Goal: Transaction & Acquisition: Purchase product/service

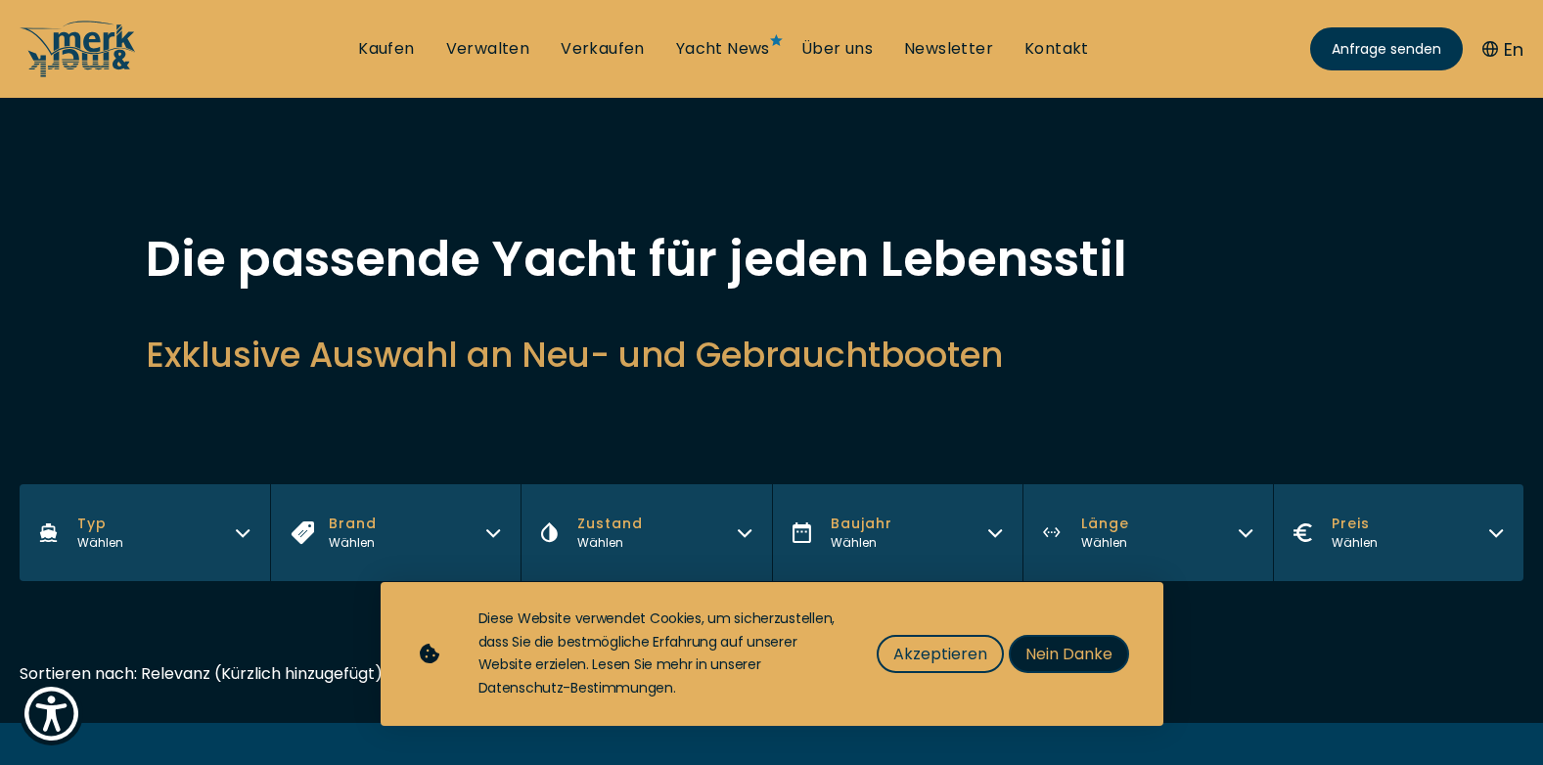
click at [1034, 650] on span "Nein Danke" at bounding box center [1068, 654] width 87 height 24
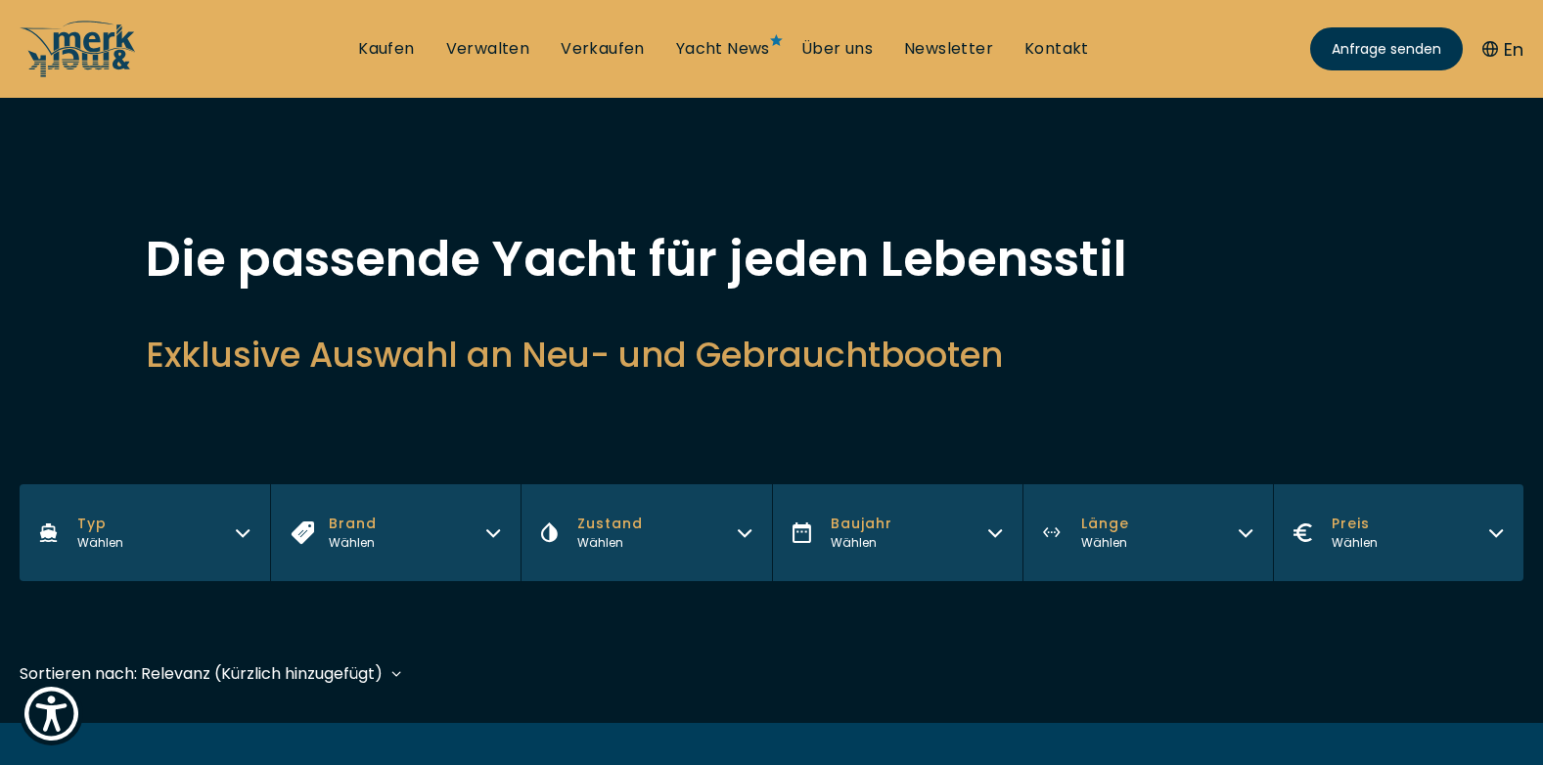
click at [245, 526] on icon "button" at bounding box center [243, 530] width 16 height 16
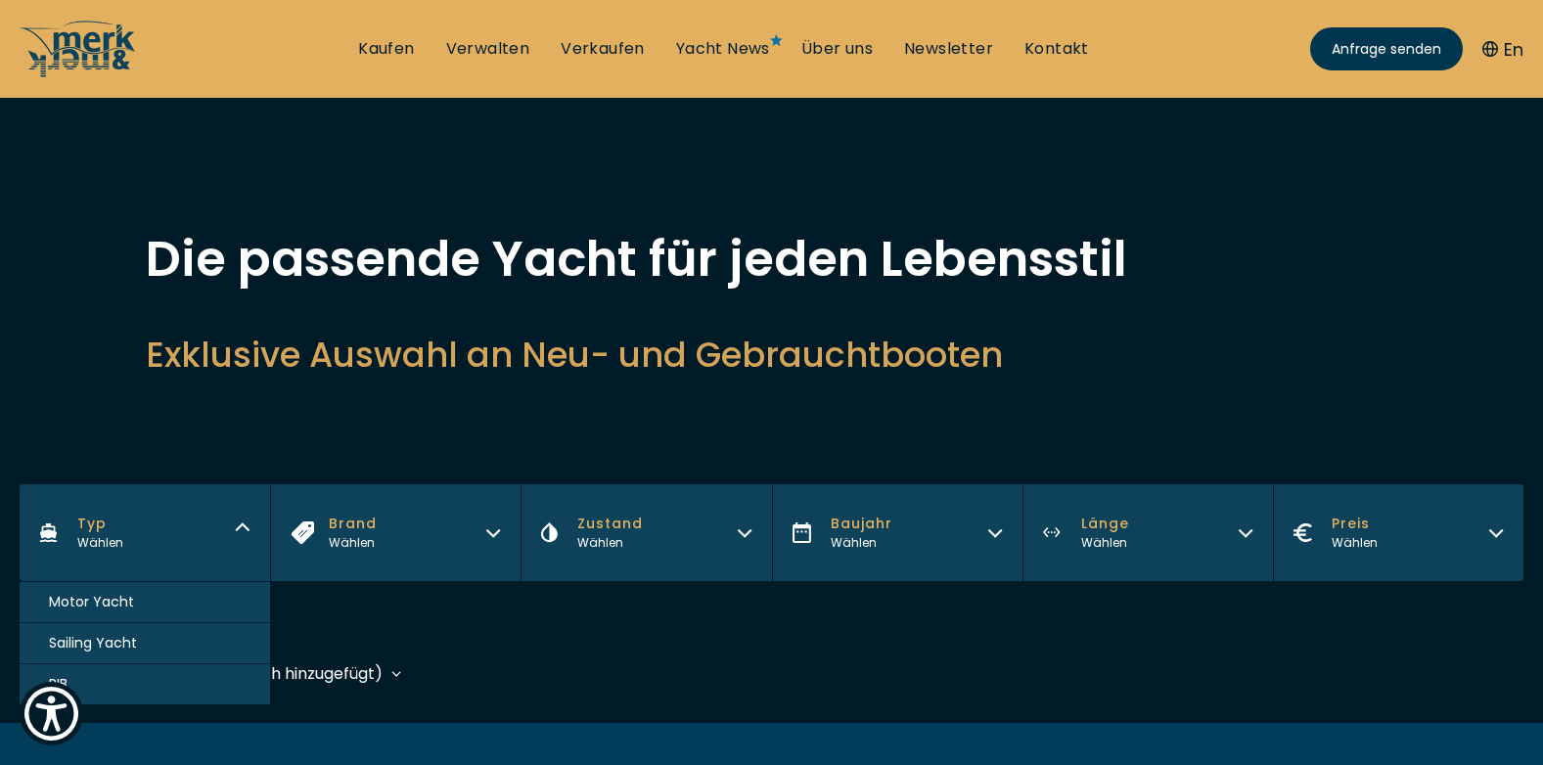
click at [109, 598] on span "Motor Yacht" at bounding box center [91, 602] width 85 height 21
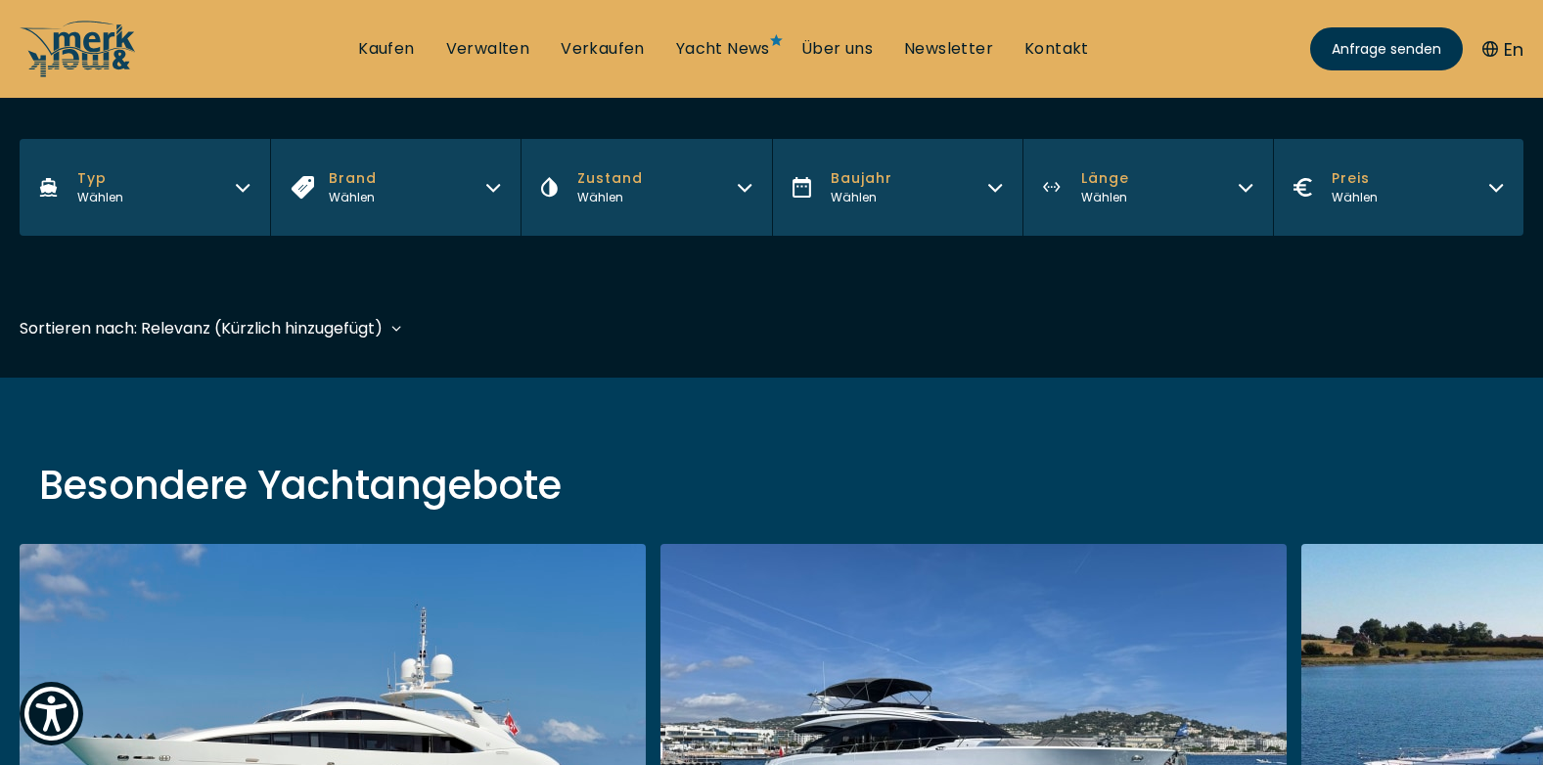
scroll to position [484, 0]
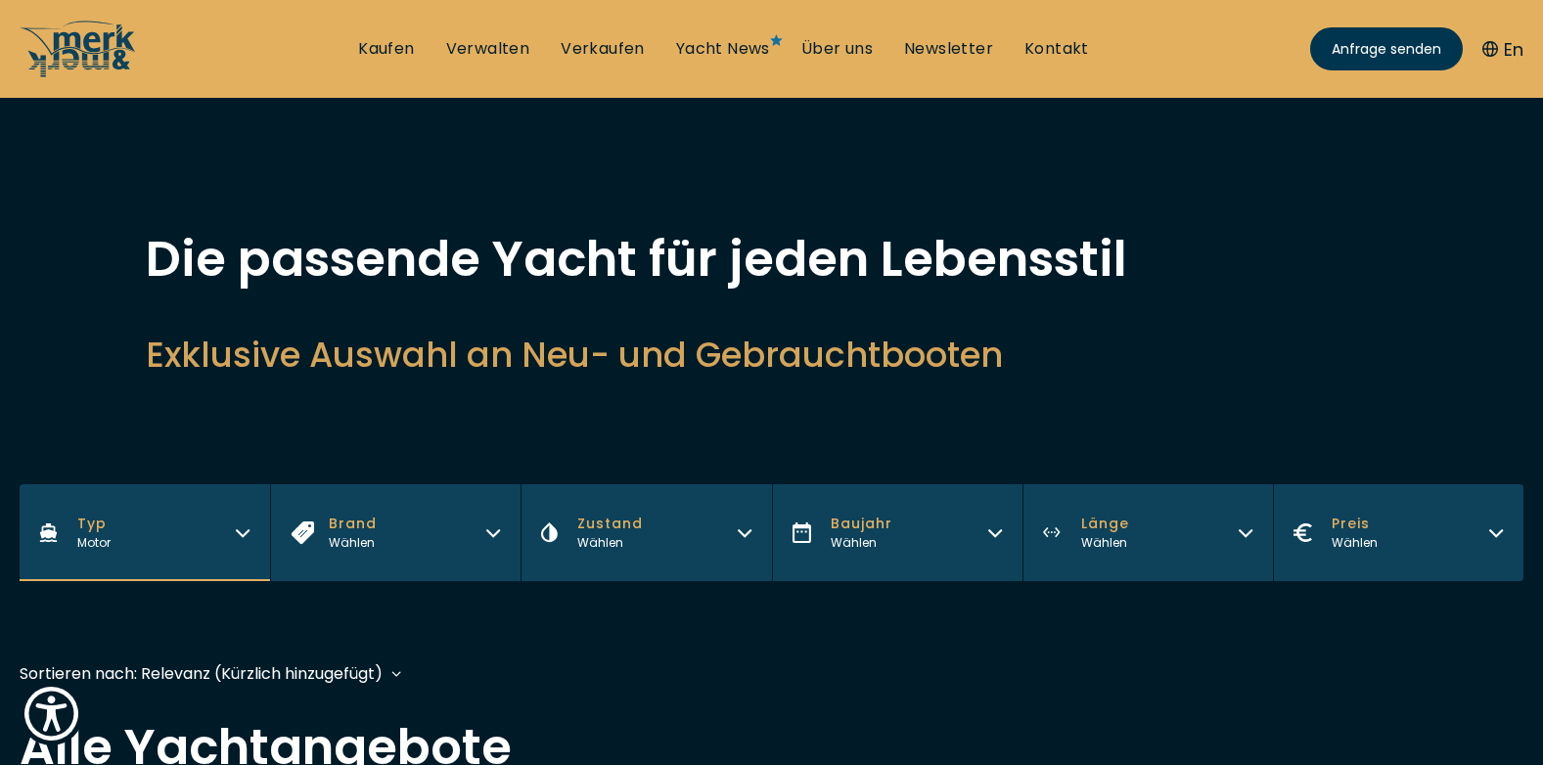
click at [498, 522] on icon "button" at bounding box center [493, 530] width 16 height 16
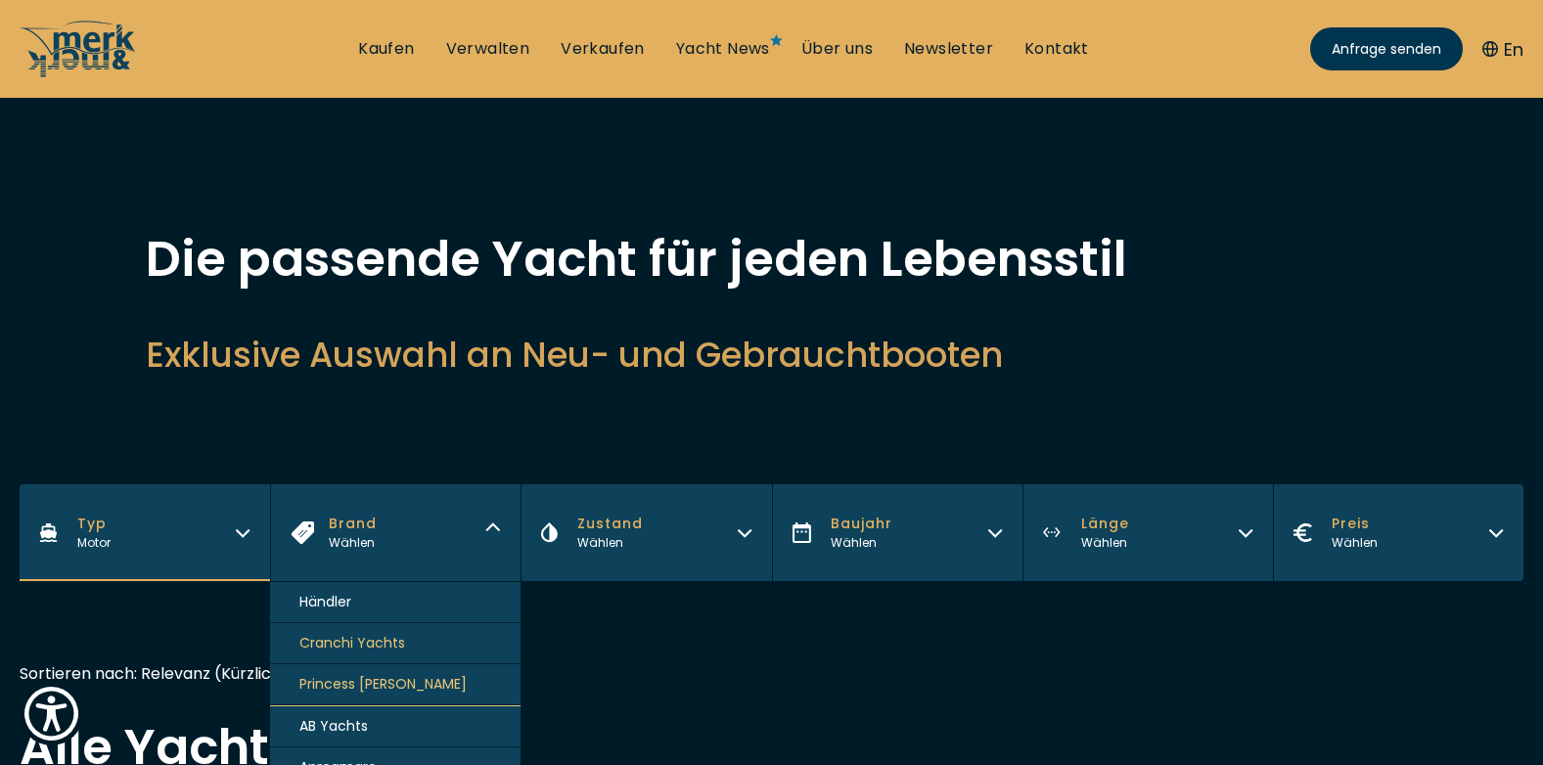
click at [493, 521] on button "Brand Wählen" at bounding box center [395, 532] width 250 height 97
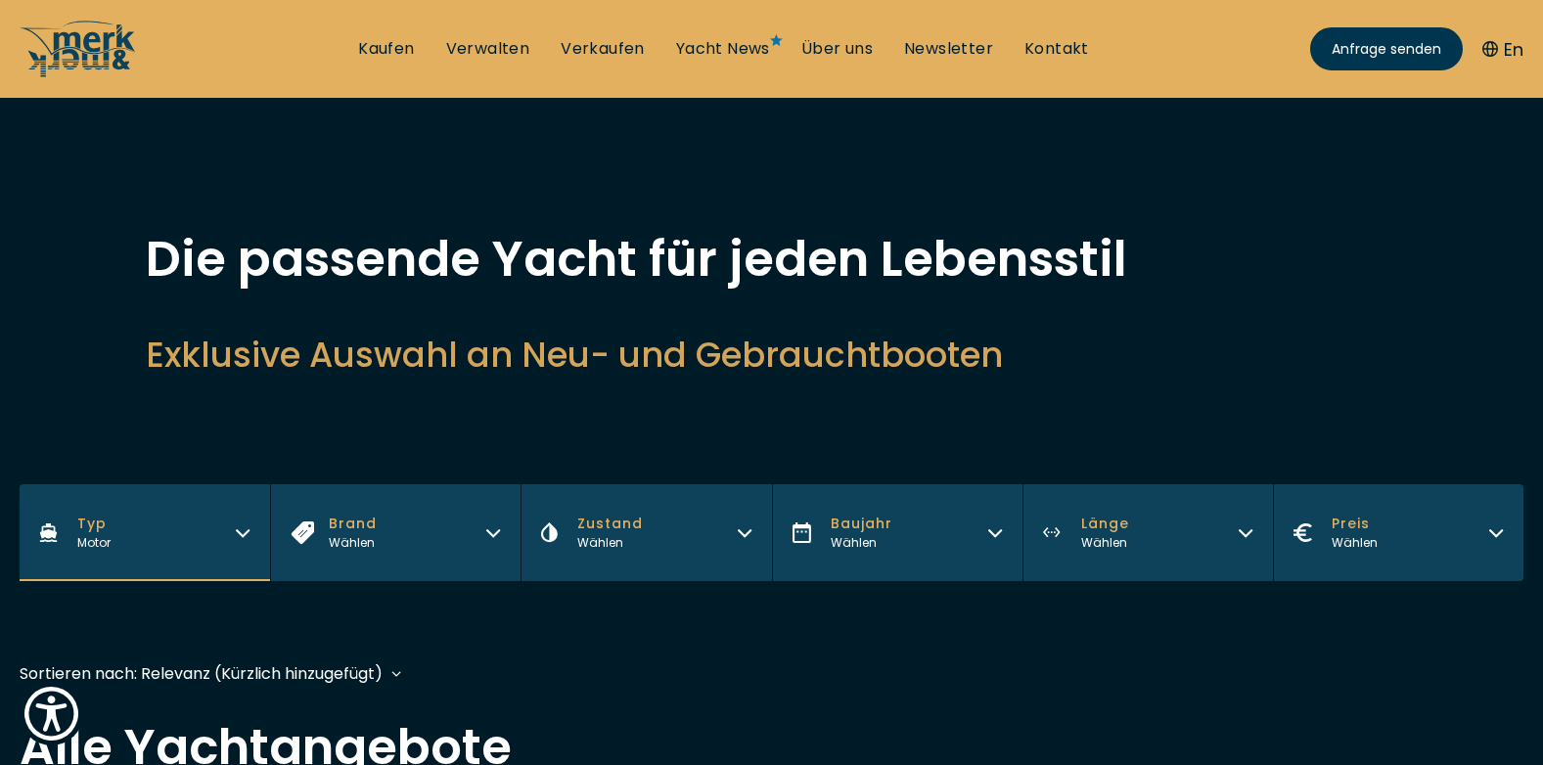
click at [747, 525] on icon "button" at bounding box center [745, 530] width 16 height 16
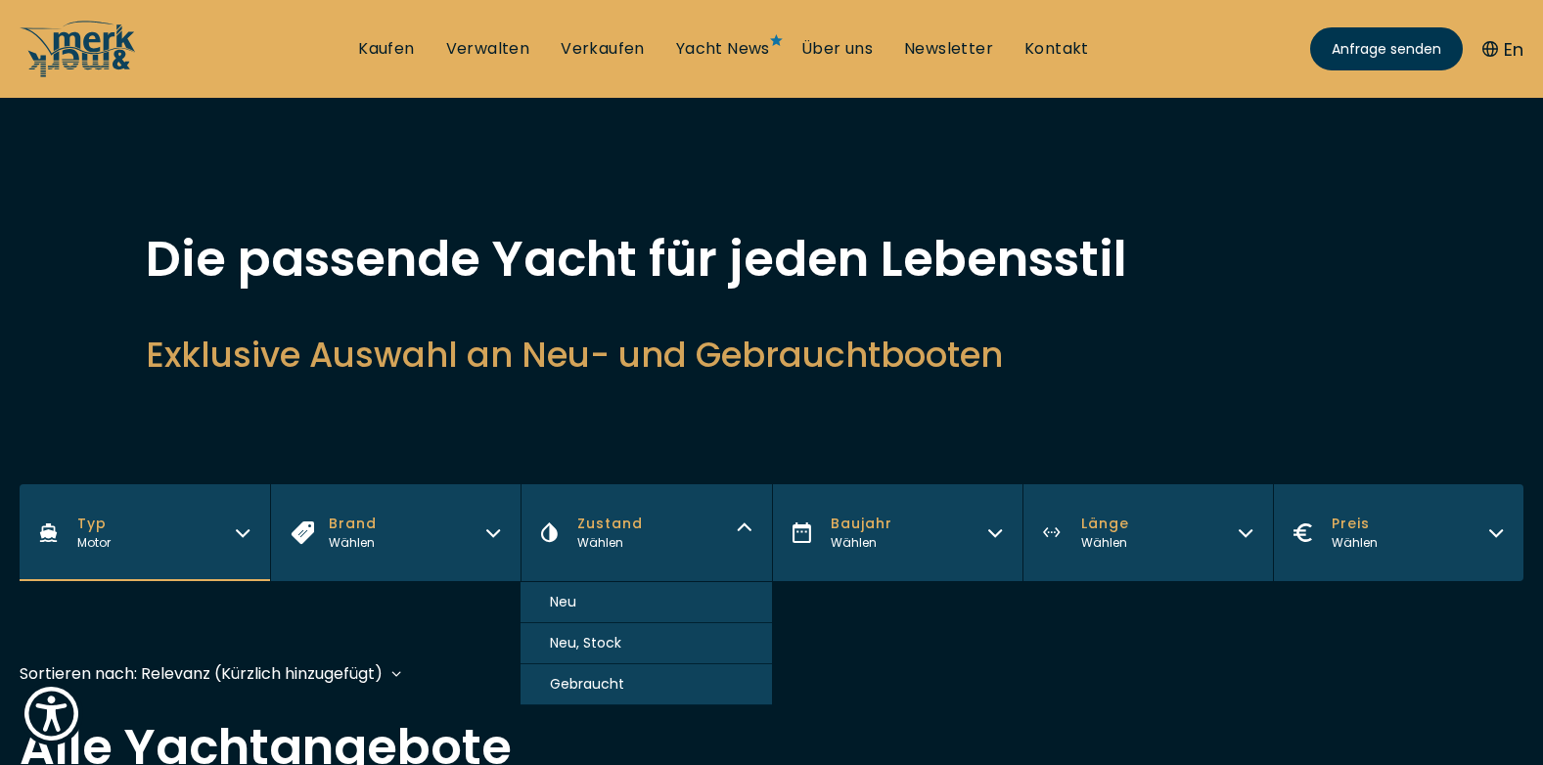
click at [575, 678] on span "Gebraucht" at bounding box center [587, 684] width 74 height 21
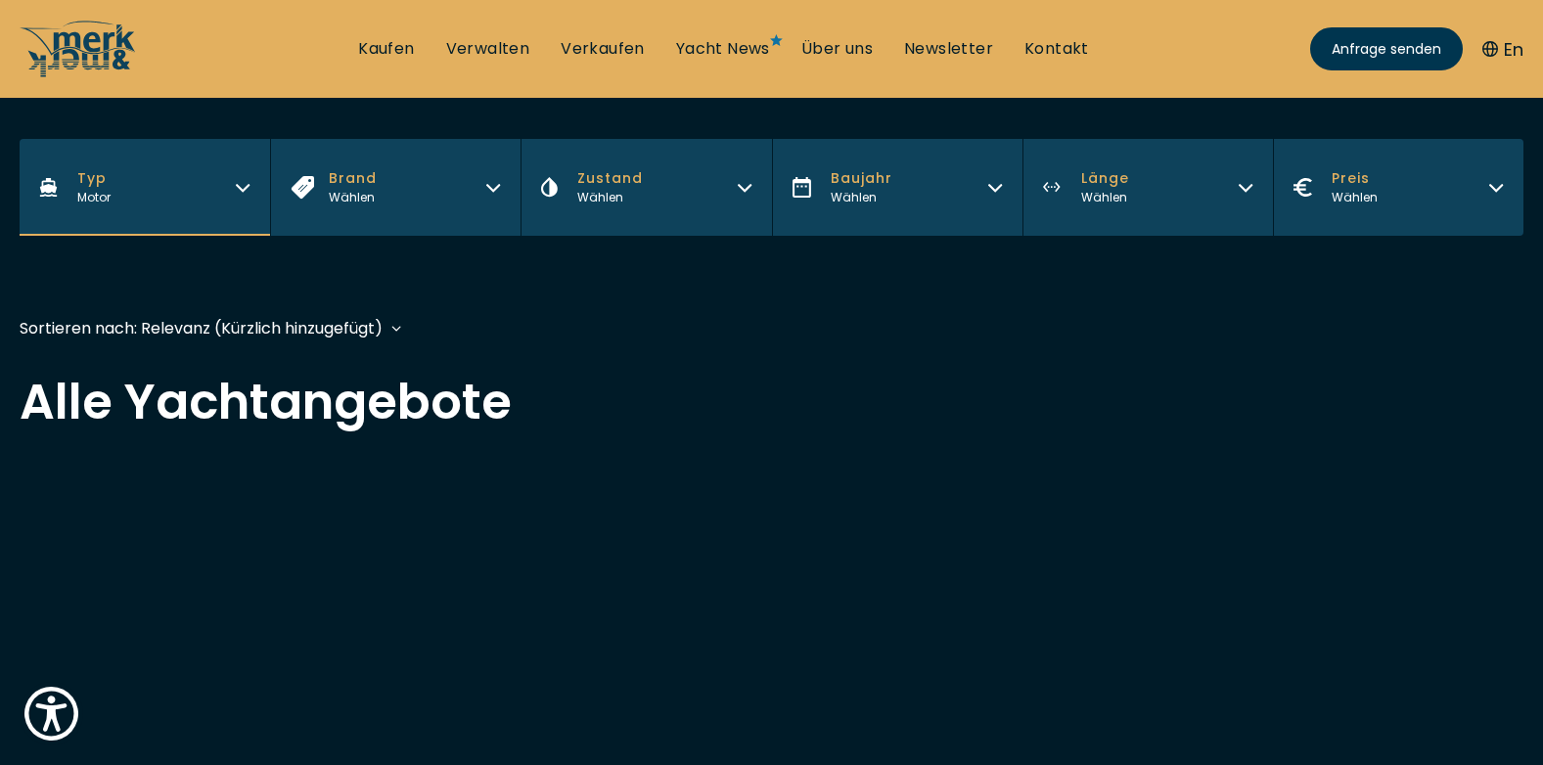
scroll to position [481, 0]
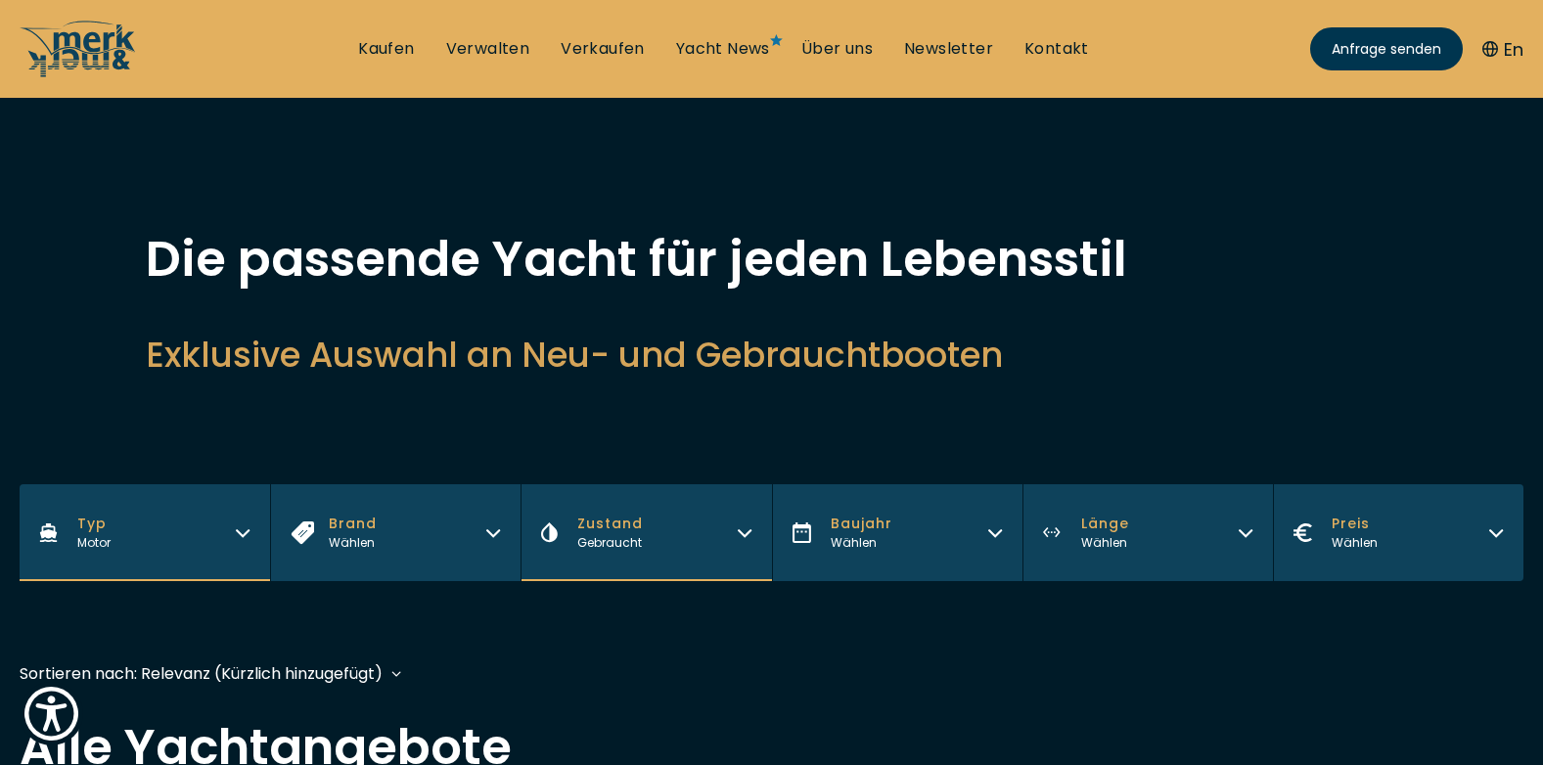
click at [1248, 524] on icon "button" at bounding box center [1246, 530] width 16 height 16
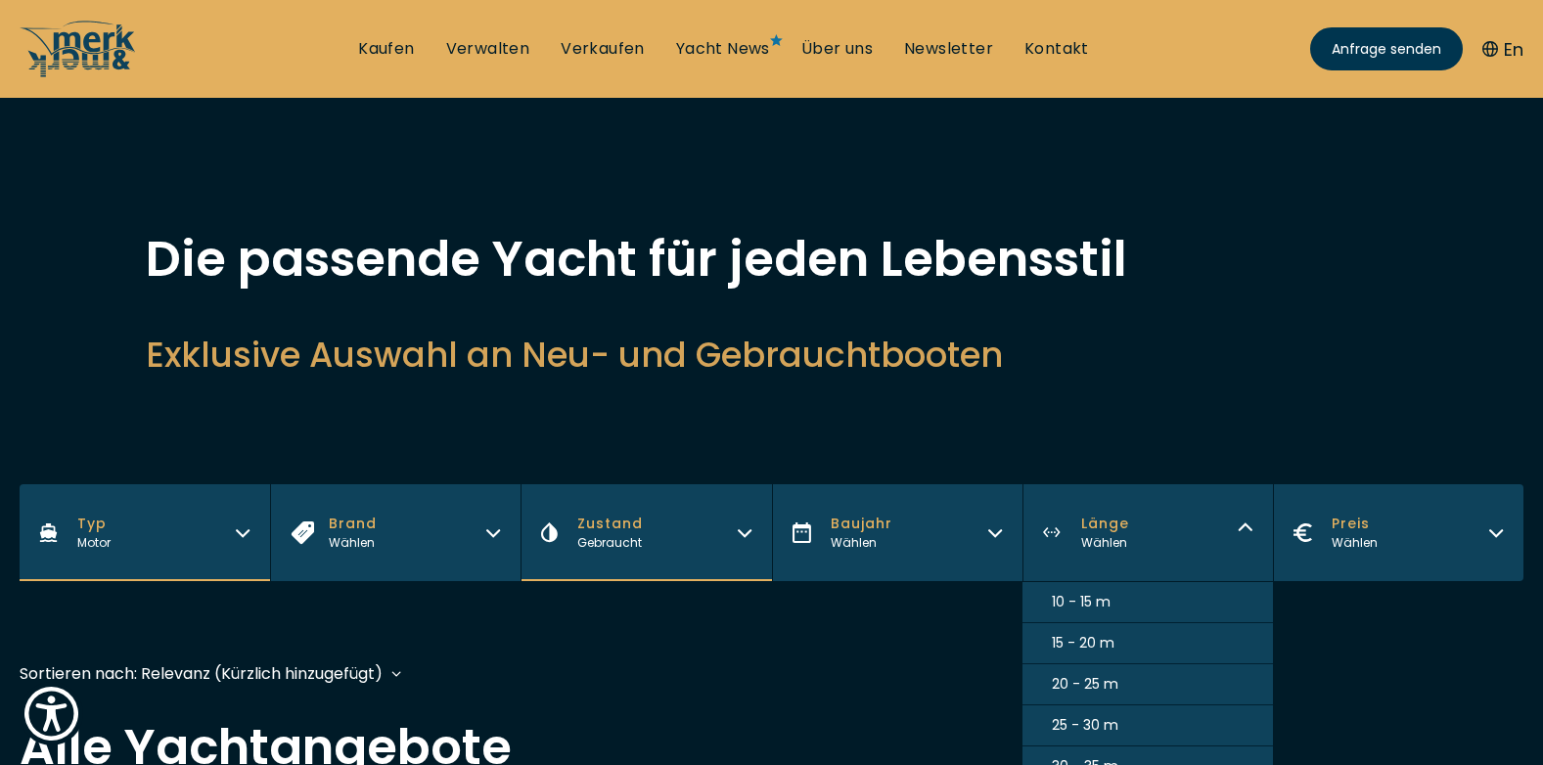
click at [1092, 595] on span "10 - 15 m" at bounding box center [1081, 602] width 59 height 21
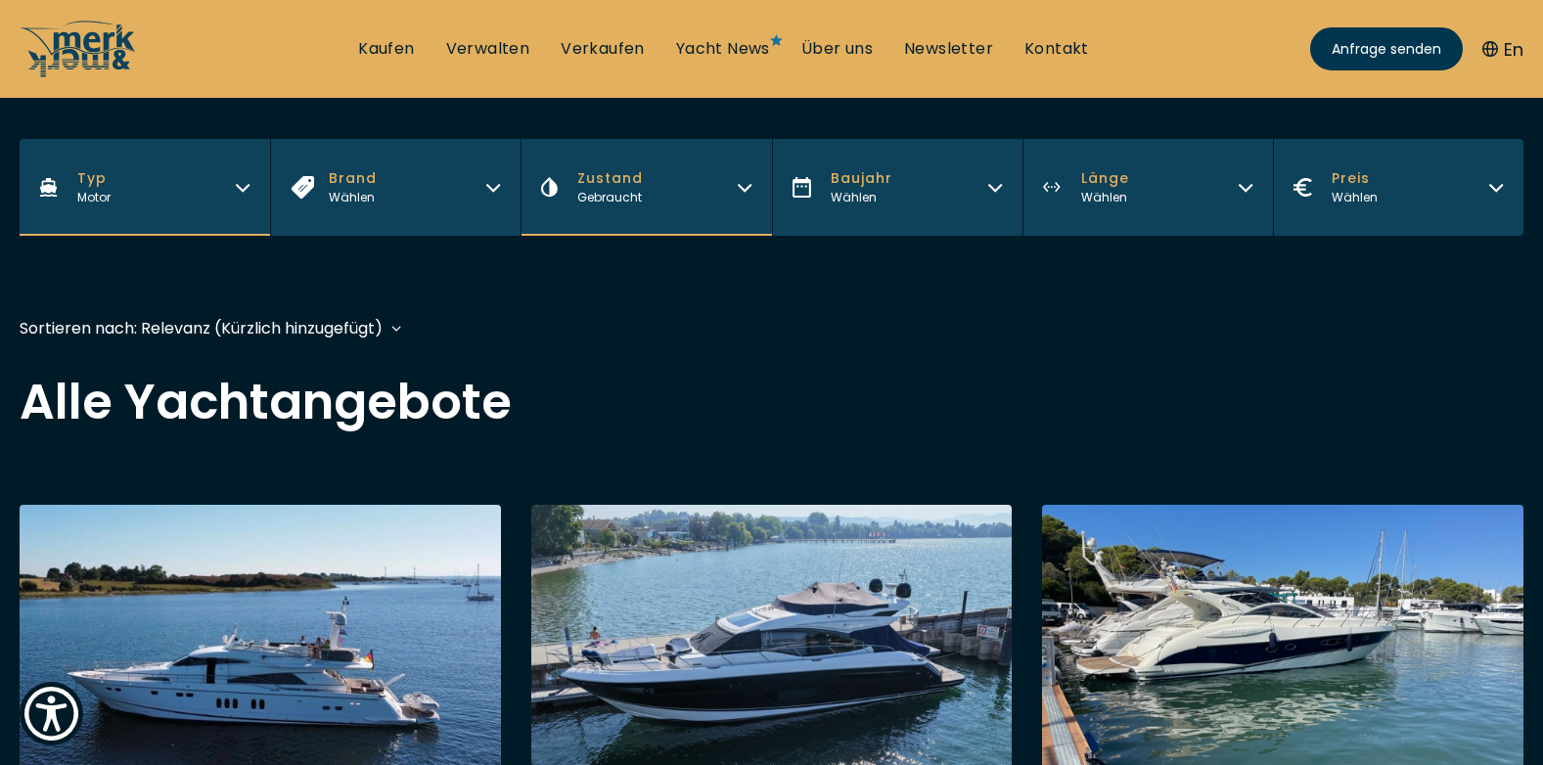
scroll to position [481, 0]
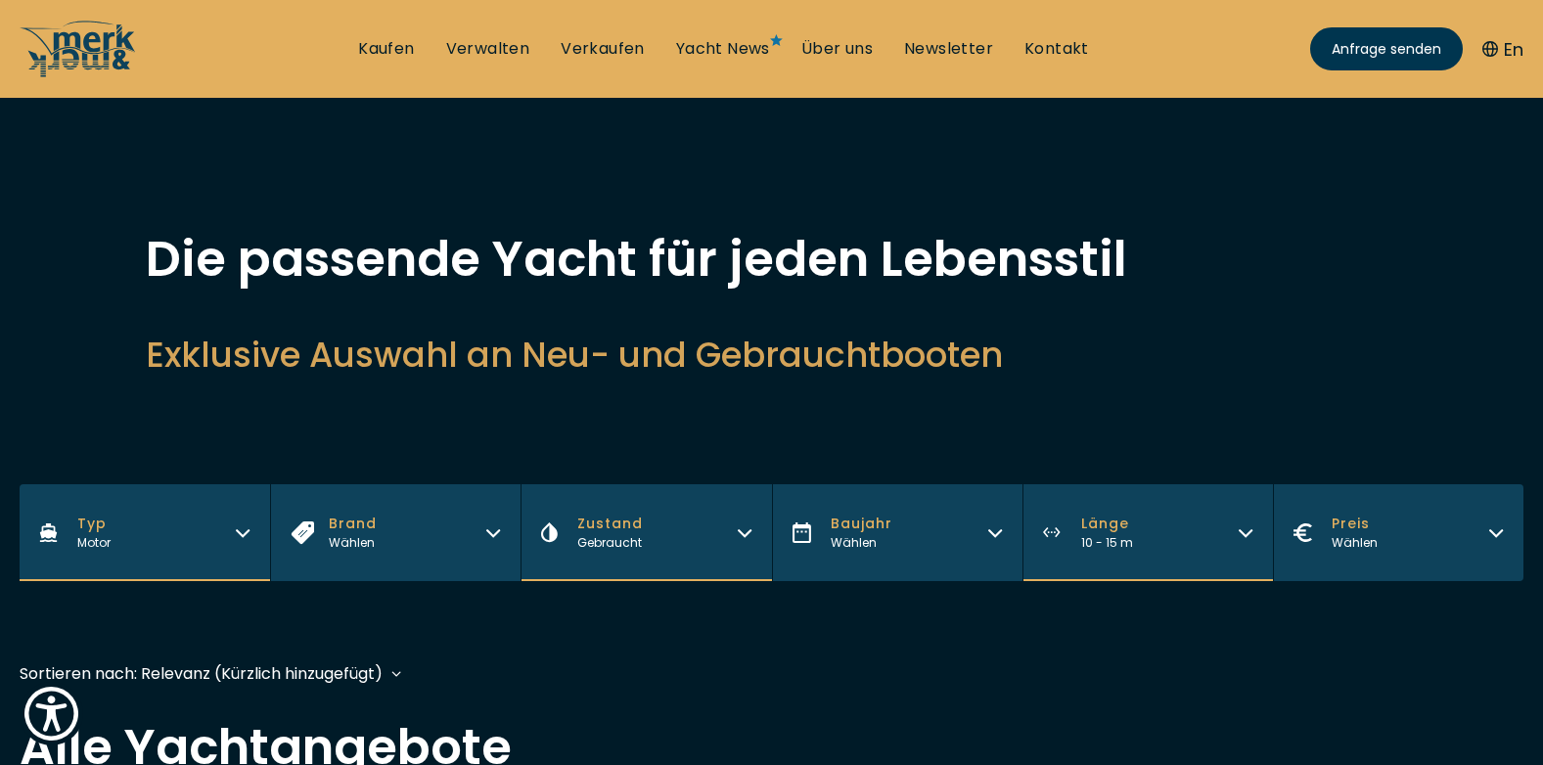
click at [1502, 522] on icon "button" at bounding box center [1496, 530] width 16 height 16
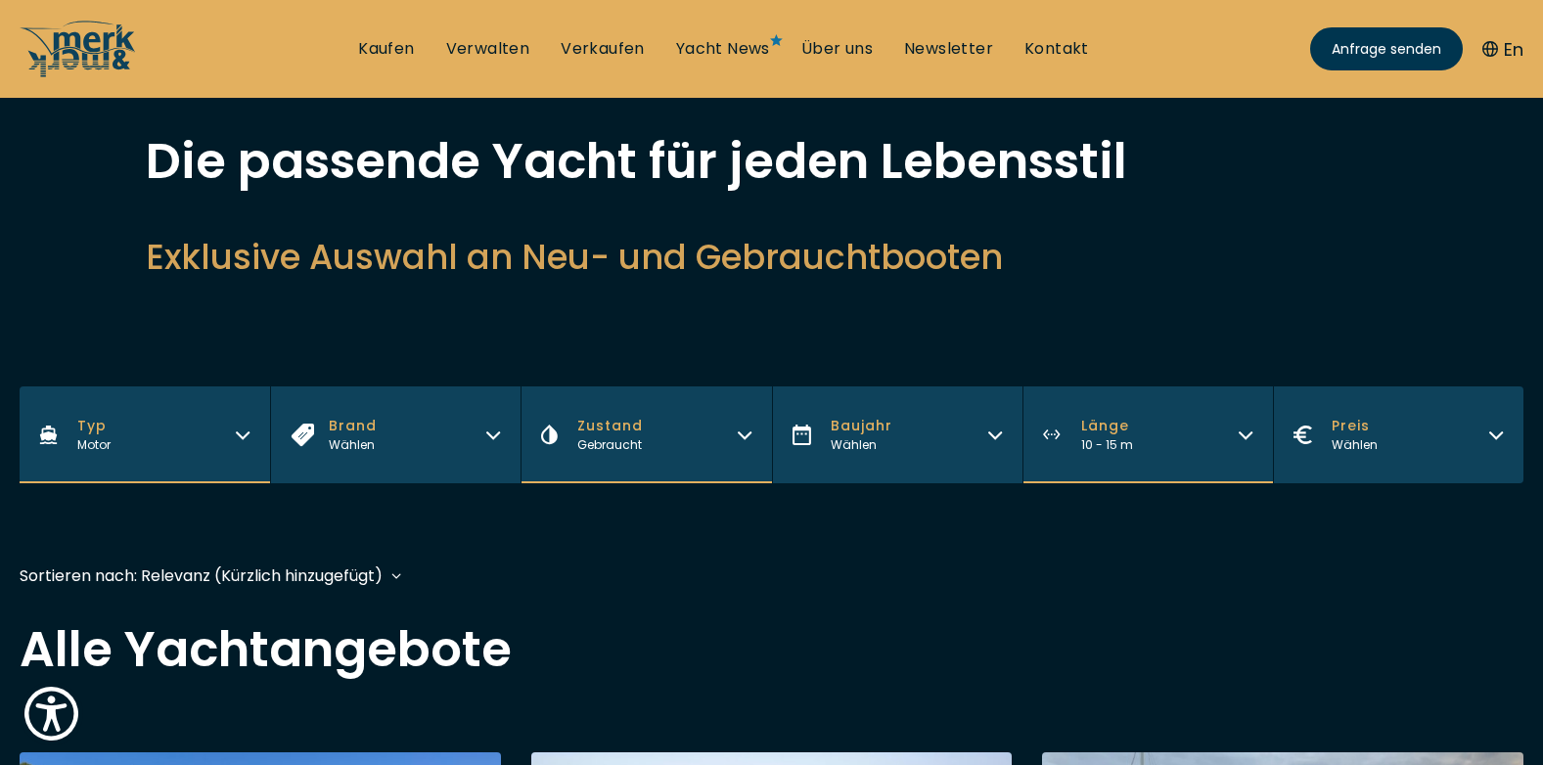
click at [1494, 424] on button "Preis Wählen" at bounding box center [1398, 434] width 250 height 97
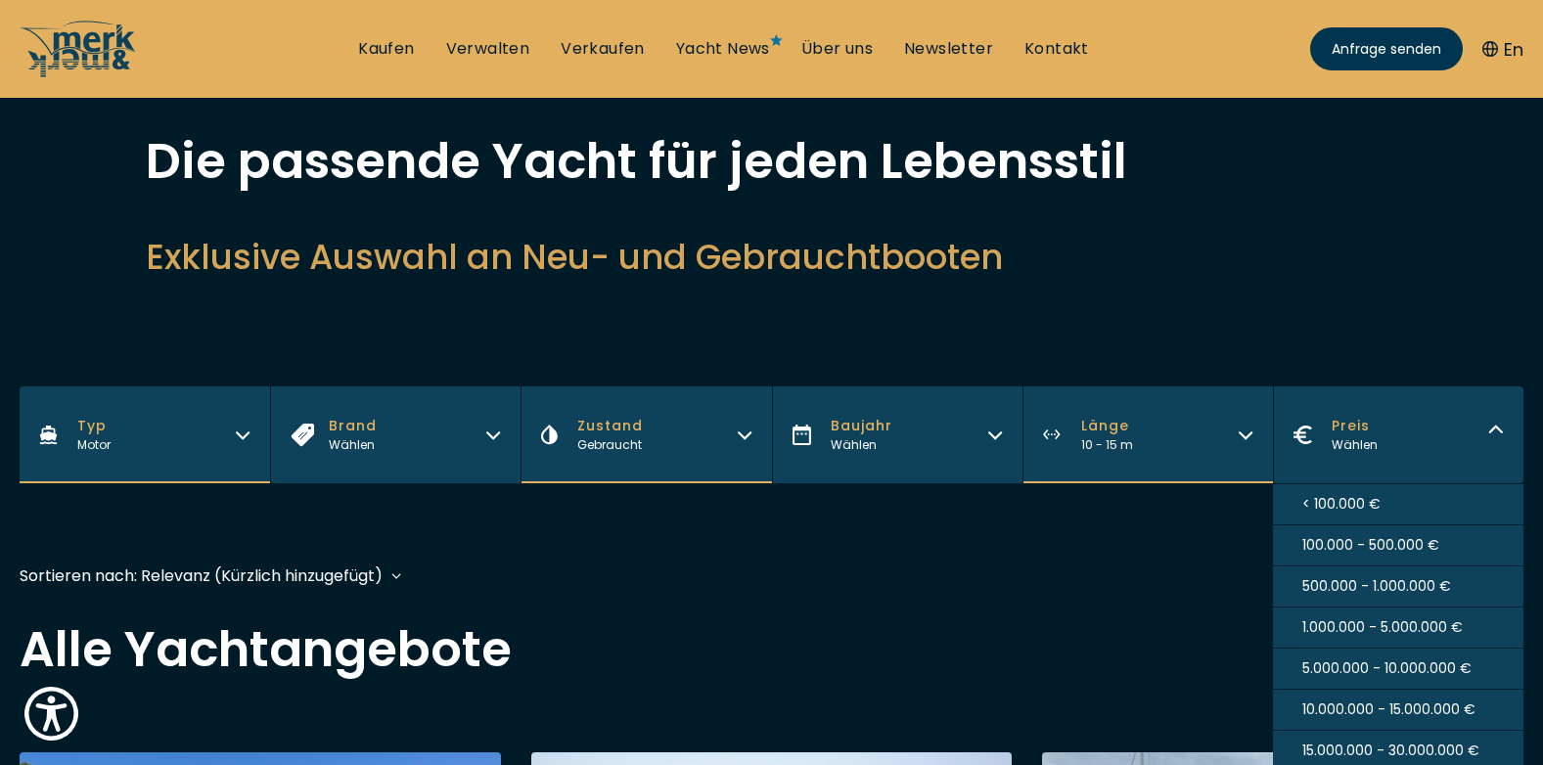
click at [1332, 541] on span "100.000 - 500.000 €" at bounding box center [1370, 545] width 137 height 21
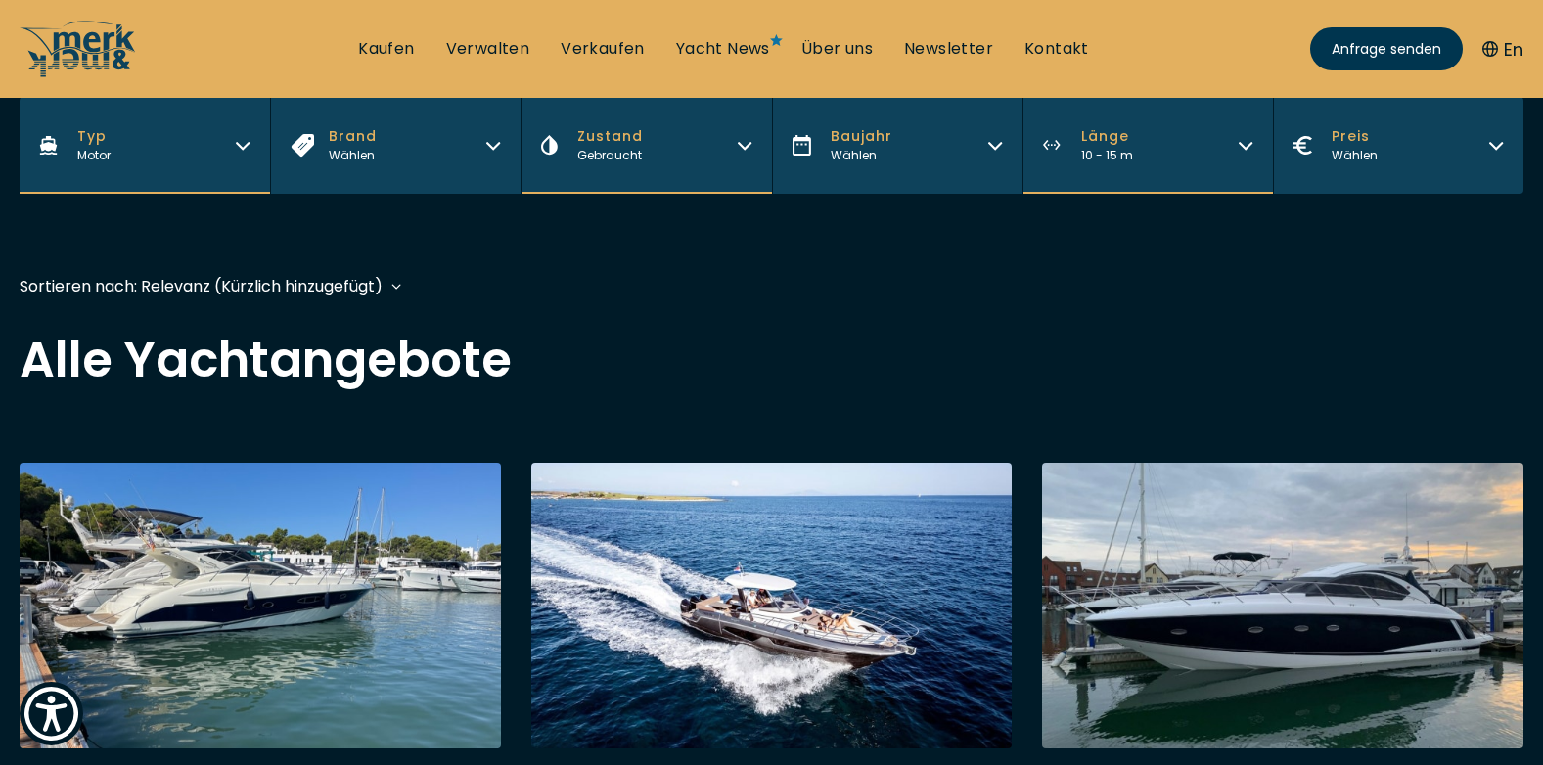
scroll to position [484, 0]
